Goal: Navigation & Orientation: Find specific page/section

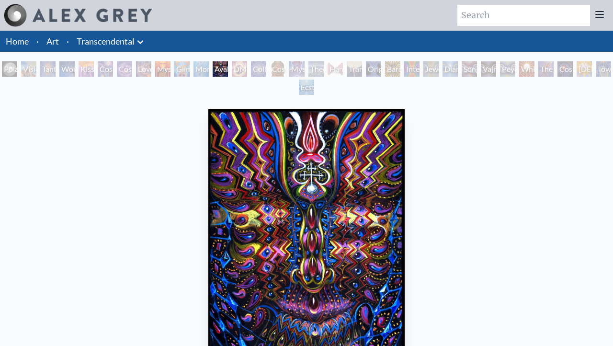
click at [125, 35] on link "Transcendental" at bounding box center [106, 41] width 58 height 13
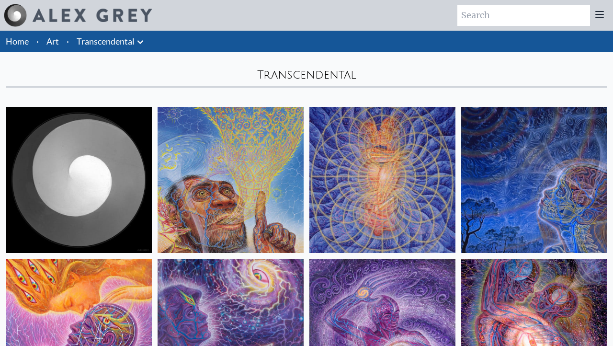
click at [112, 165] on img at bounding box center [79, 180] width 146 height 146
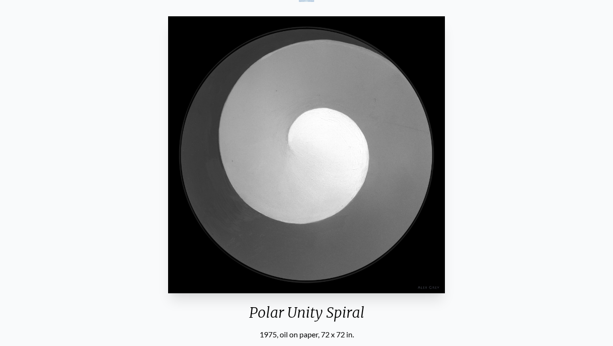
scroll to position [23, 0]
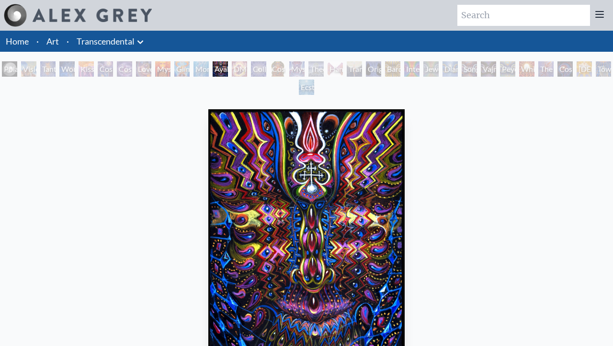
click at [124, 18] on img at bounding box center [92, 15] width 119 height 13
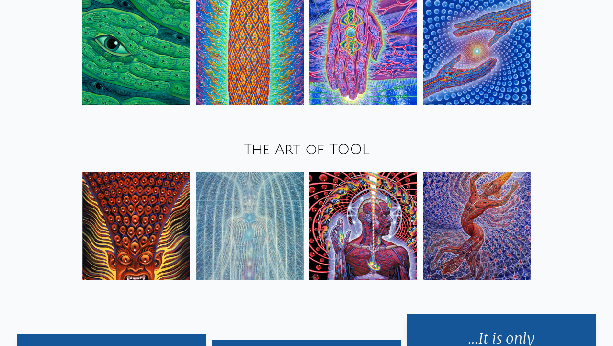
scroll to position [1159, 0]
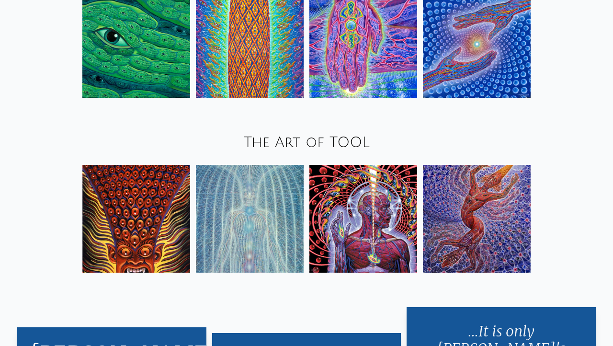
click at [391, 242] on img at bounding box center [364, 219] width 108 height 108
click at [472, 210] on img at bounding box center [477, 219] width 108 height 108
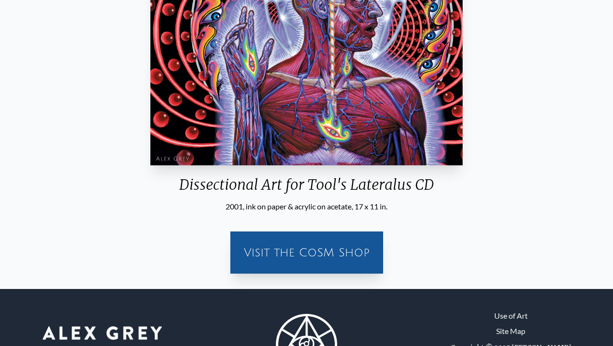
scroll to position [276, 0]
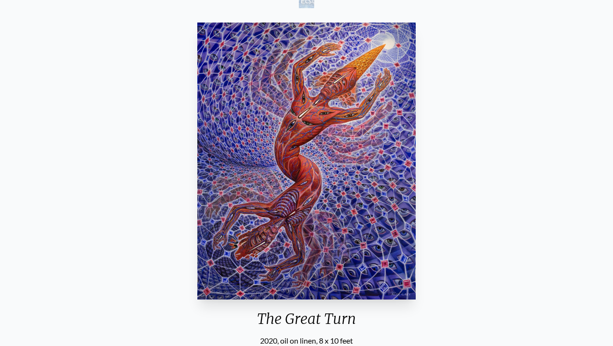
scroll to position [79, 0]
